Goal: Transaction & Acquisition: Purchase product/service

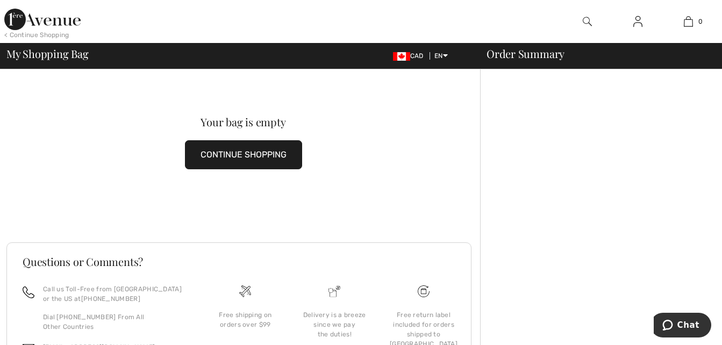
click at [266, 162] on button "CONTINUE SHOPPING" at bounding box center [243, 154] width 117 height 29
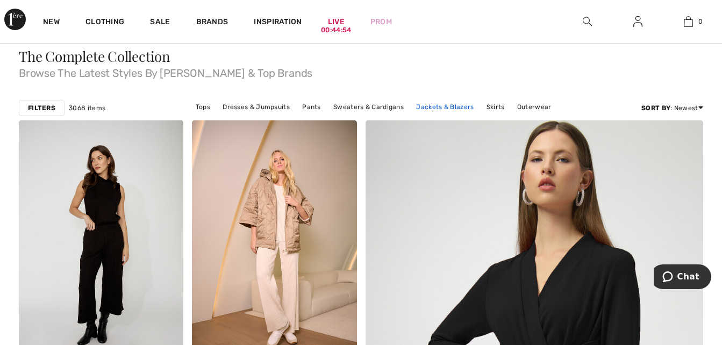
click at [457, 103] on link "Jackets & Blazers" at bounding box center [445, 107] width 68 height 14
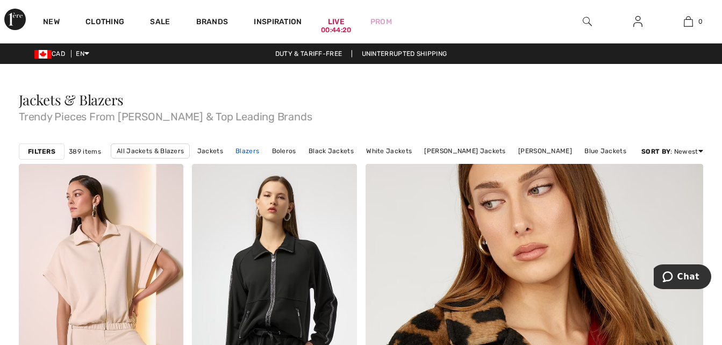
click at [253, 157] on link "Blazers" at bounding box center [247, 151] width 34 height 14
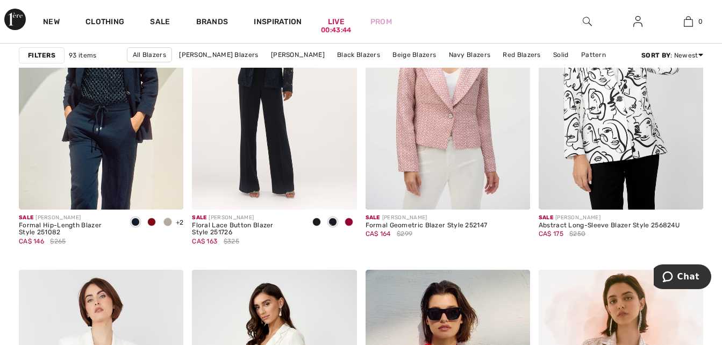
scroll to position [3223, 0]
click at [425, 225] on div "Formal Geometric Blazer Style 252147" at bounding box center [427, 226] width 122 height 8
click at [456, 154] on img at bounding box center [448, 85] width 165 height 247
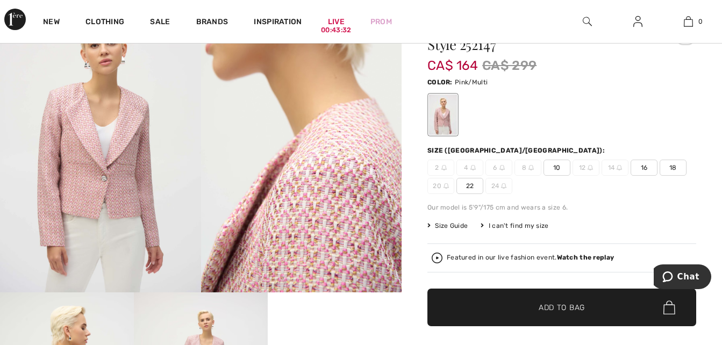
scroll to position [73, 0]
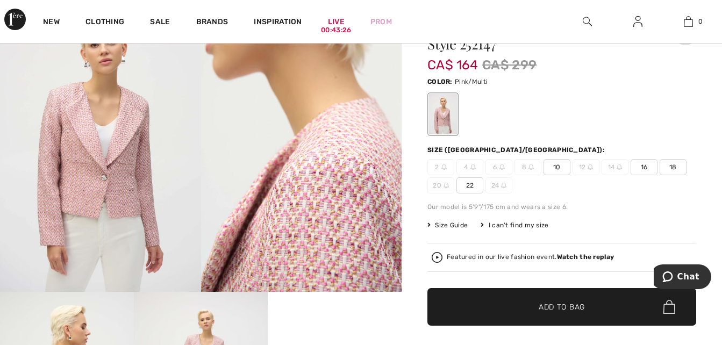
click at [621, 169] on img at bounding box center [619, 167] width 5 height 5
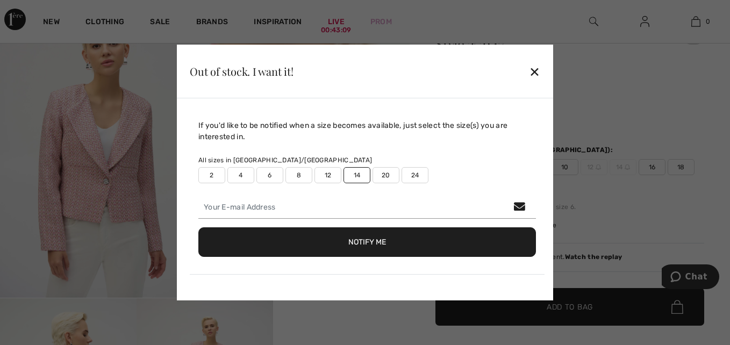
click at [538, 73] on div "✕" at bounding box center [534, 71] width 11 height 23
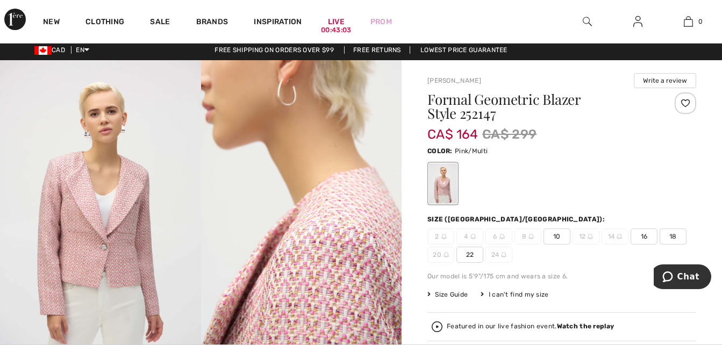
scroll to position [0, 0]
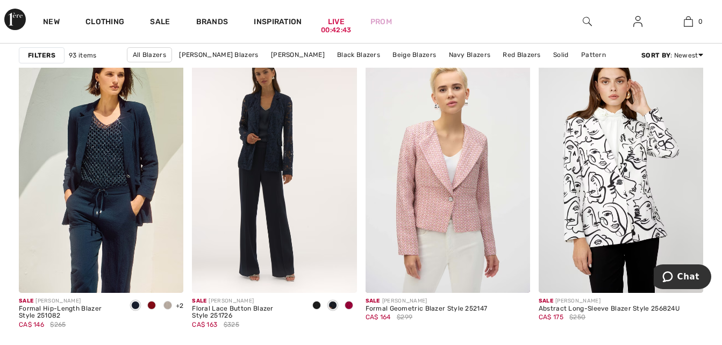
scroll to position [3131, 0]
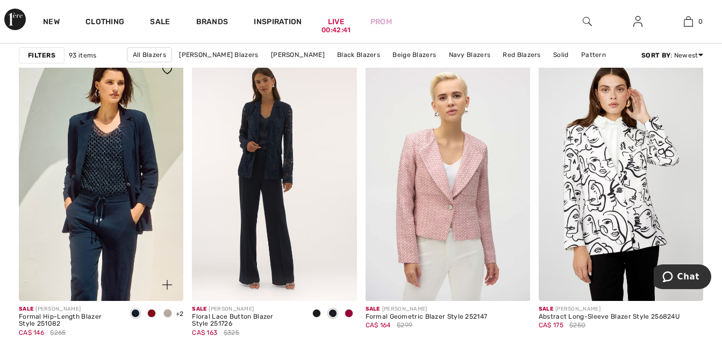
click at [112, 183] on img at bounding box center [101, 177] width 165 height 247
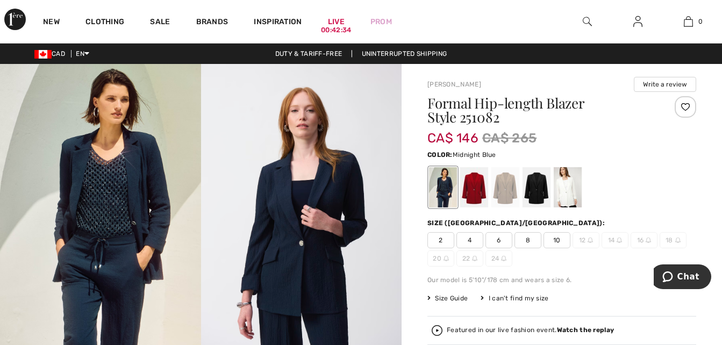
click at [475, 190] on div at bounding box center [474, 187] width 28 height 40
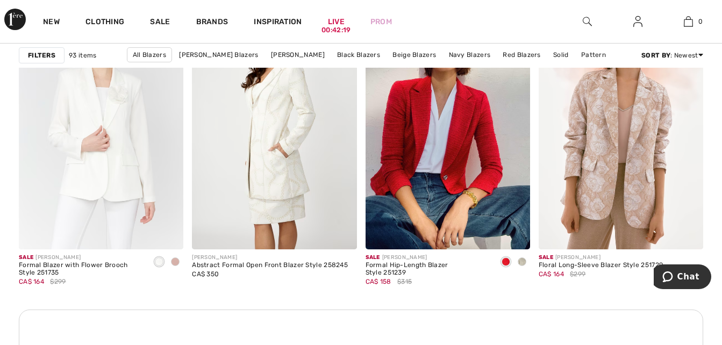
scroll to position [3491, 0]
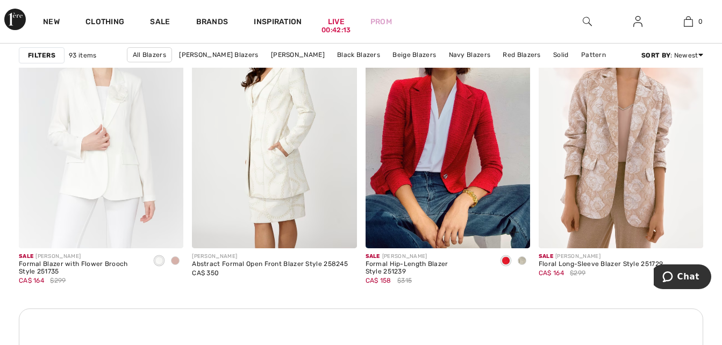
click at [448, 207] on img at bounding box center [448, 125] width 165 height 247
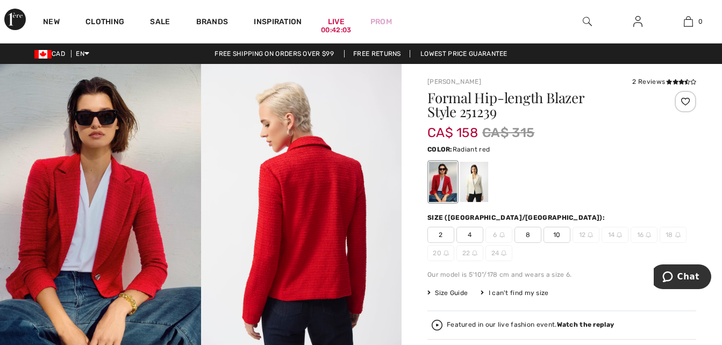
click at [481, 187] on div at bounding box center [474, 182] width 28 height 40
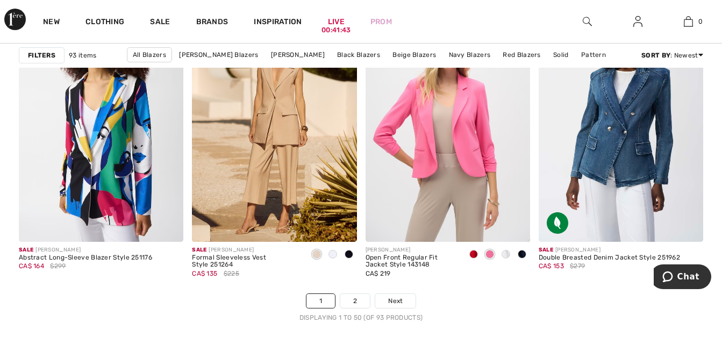
scroll to position [4536, 0]
click at [465, 164] on img at bounding box center [448, 117] width 165 height 247
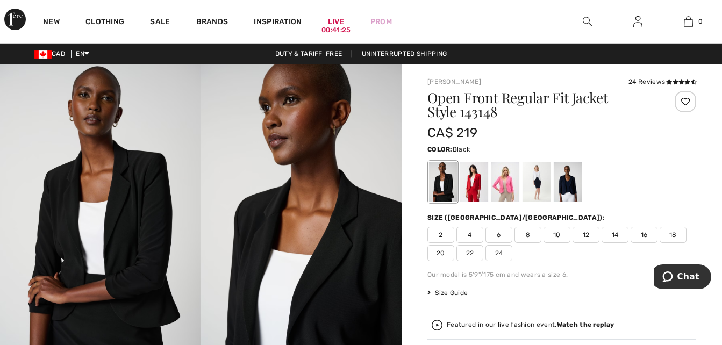
click at [480, 185] on div at bounding box center [474, 182] width 28 height 40
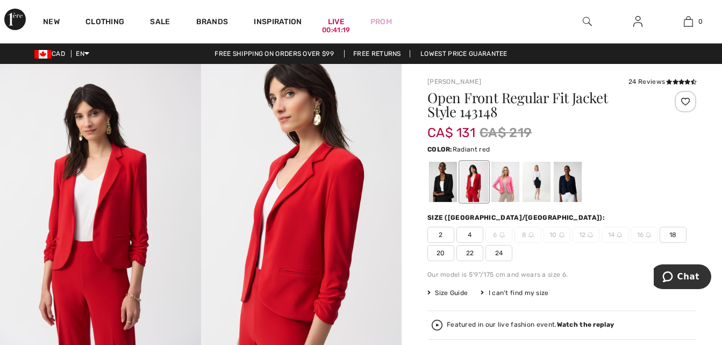
click at [509, 186] on div at bounding box center [506, 182] width 28 height 40
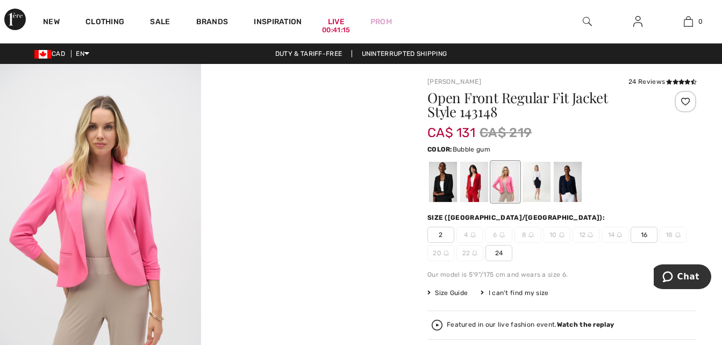
click at [543, 186] on div at bounding box center [537, 182] width 28 height 40
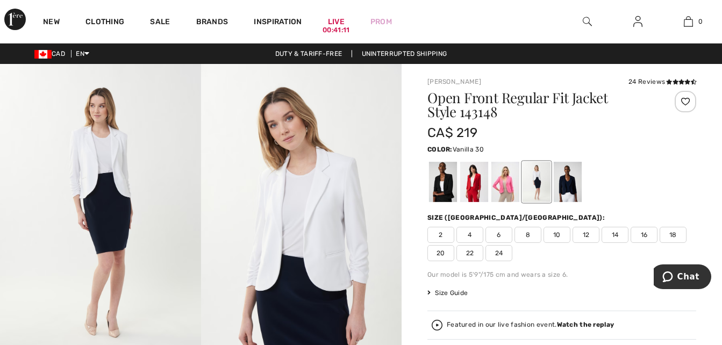
click at [567, 189] on div at bounding box center [568, 182] width 28 height 40
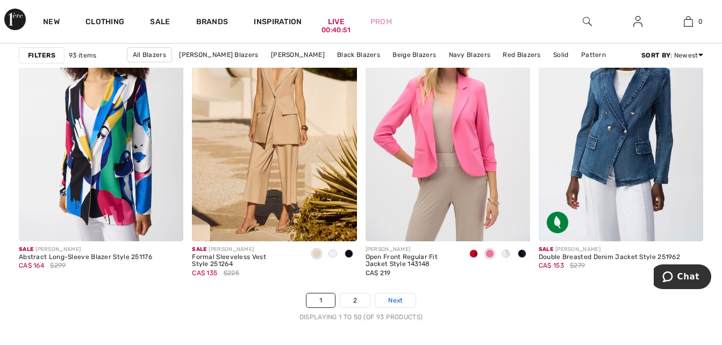
click at [402, 303] on span "Next" at bounding box center [395, 301] width 15 height 10
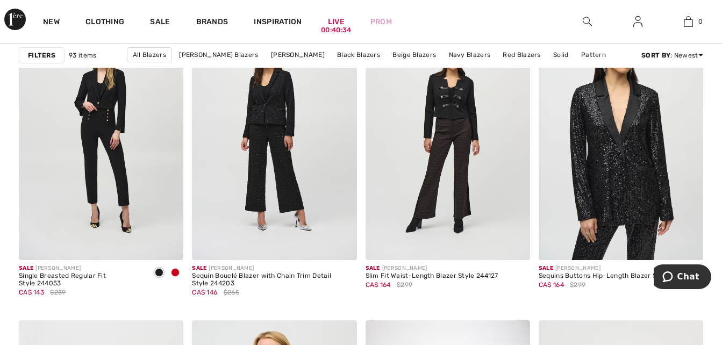
scroll to position [761, 0]
click at [177, 272] on span at bounding box center [175, 272] width 9 height 9
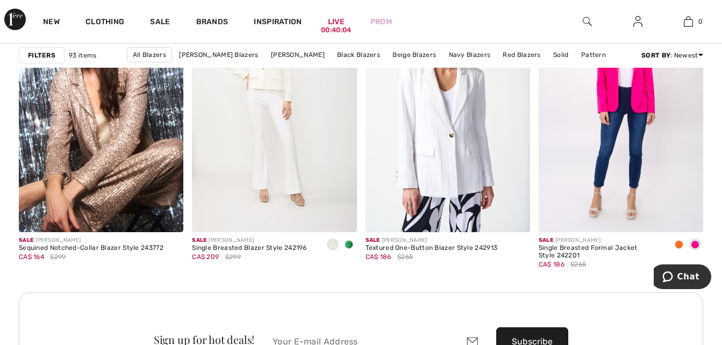
scroll to position [2153, 0]
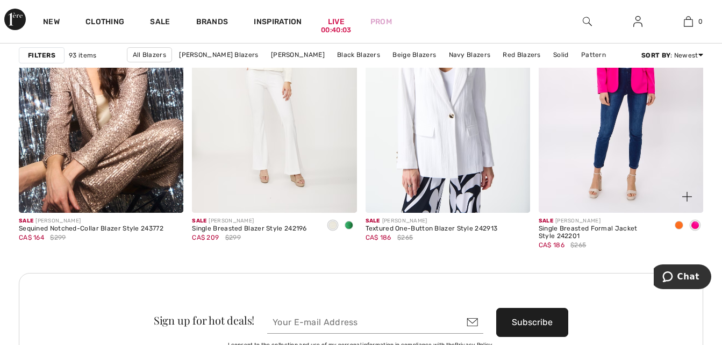
click at [679, 231] on div at bounding box center [679, 226] width 16 height 18
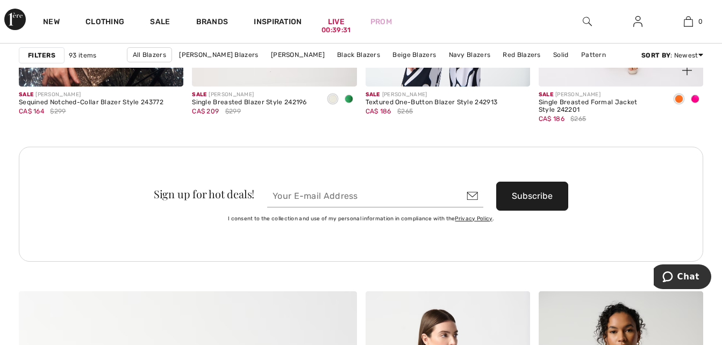
scroll to position [2277, 0]
